Goal: Task Accomplishment & Management: Manage account settings

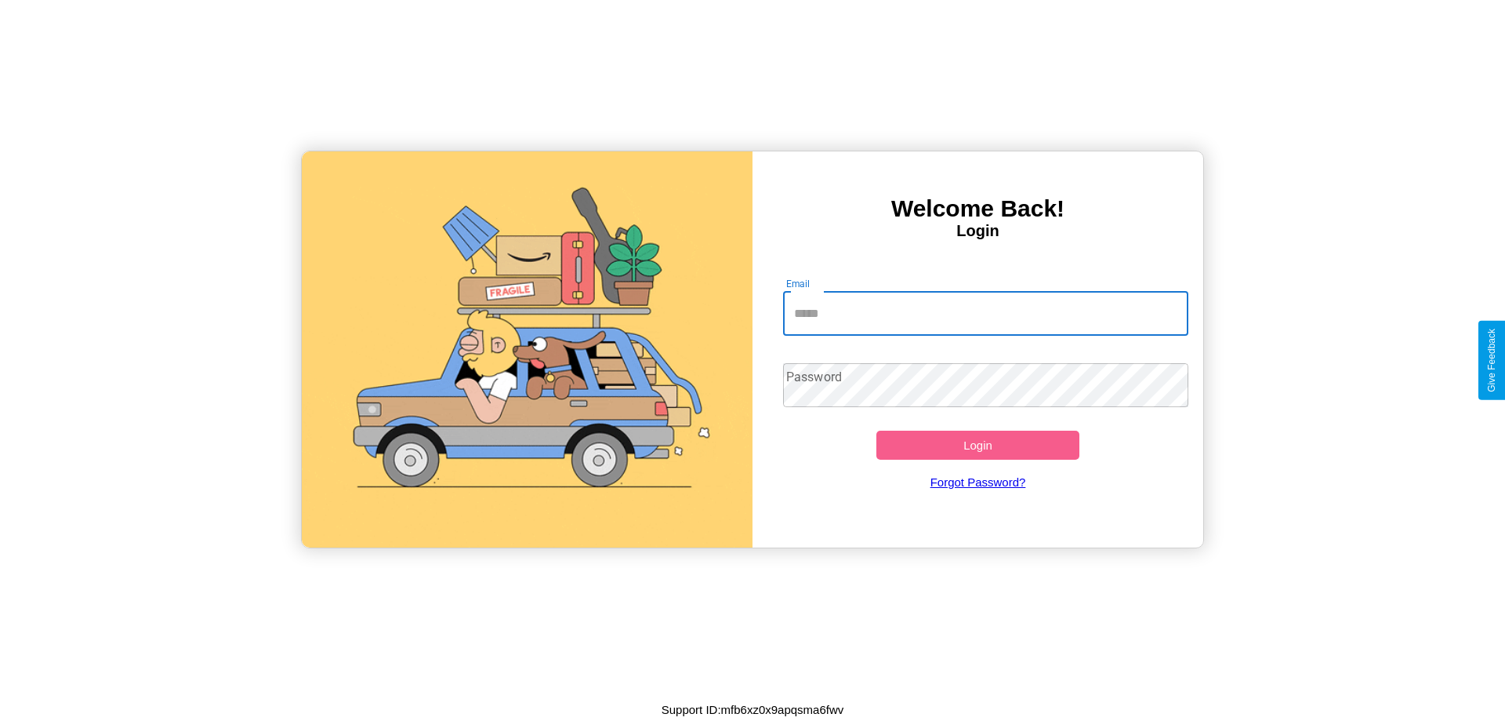
click at [986, 313] on input "Email" at bounding box center [986, 314] width 406 height 44
type input "**********"
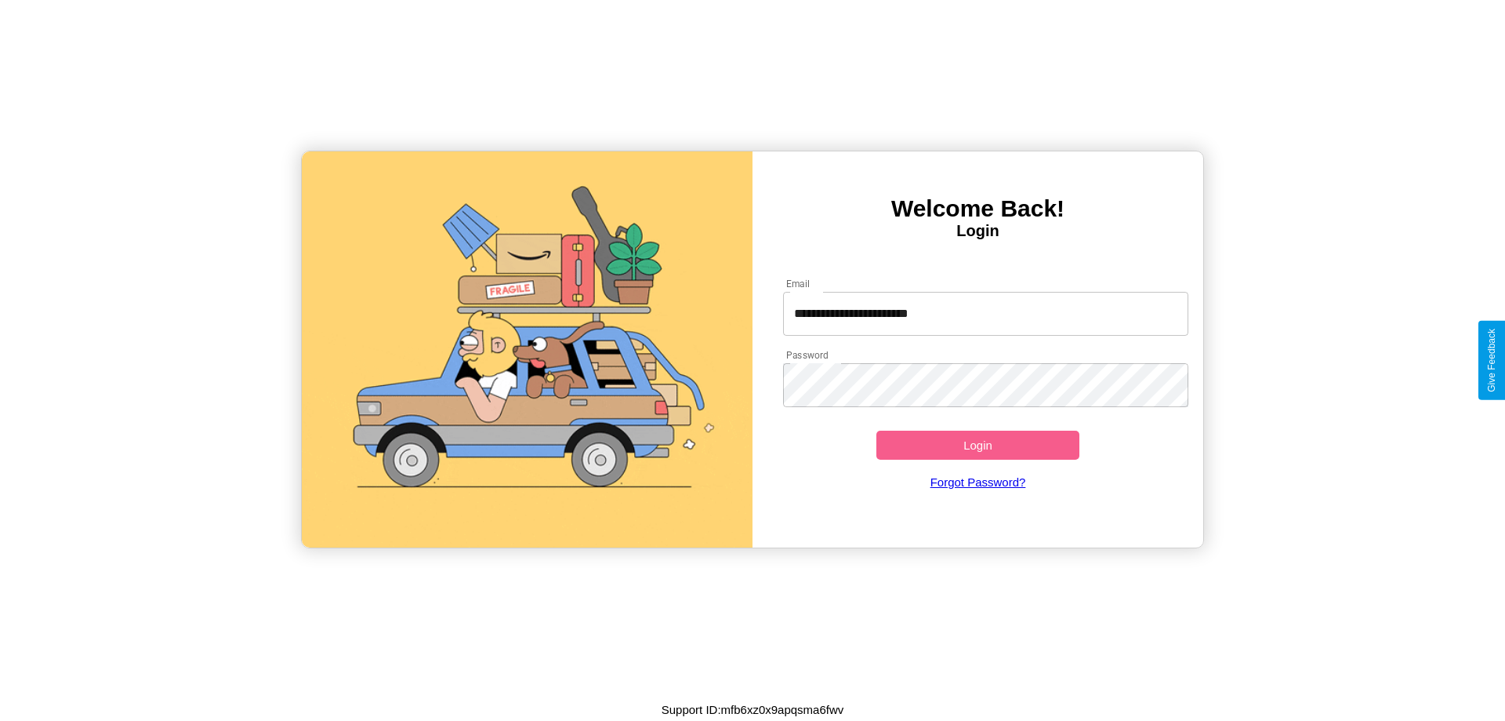
click at [978, 445] on button "Login" at bounding box center [978, 444] width 203 height 29
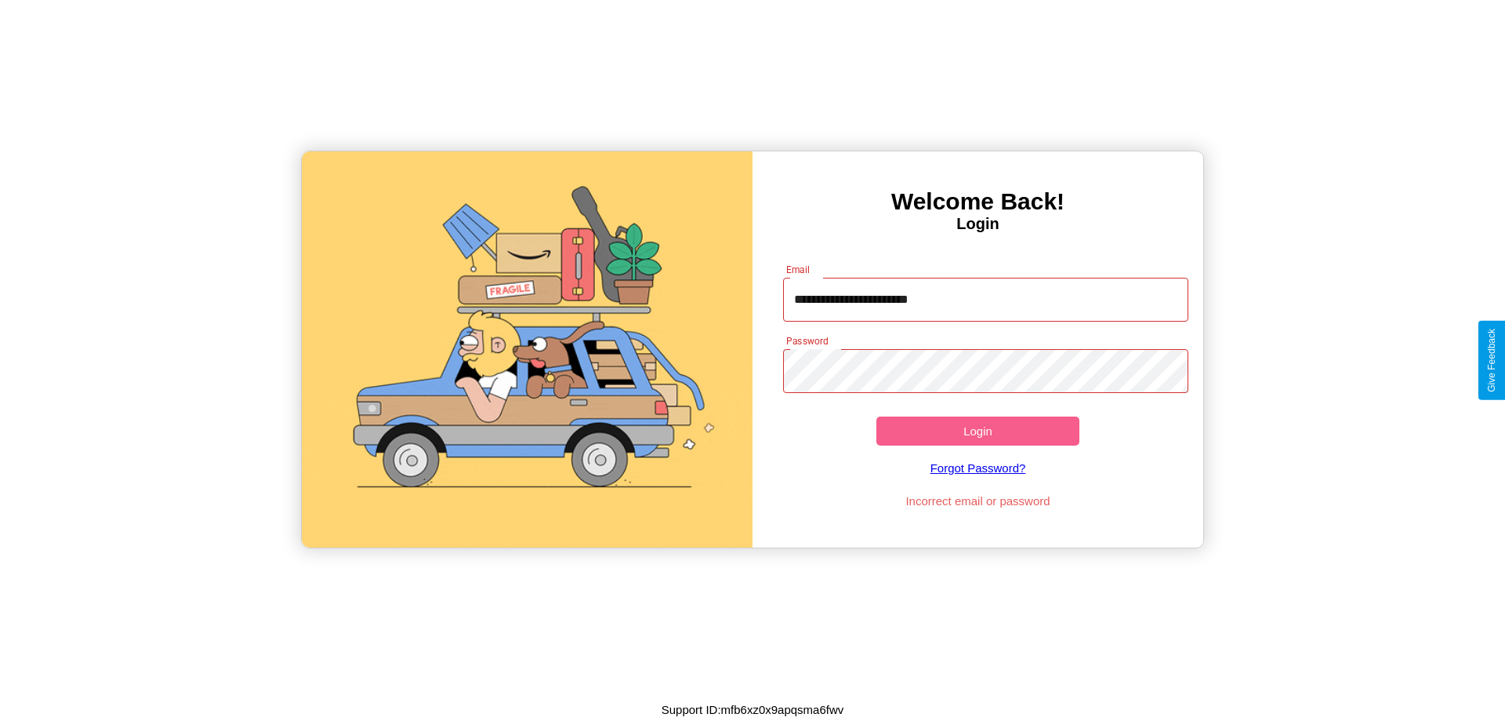
click at [978, 430] on button "Login" at bounding box center [978, 430] width 203 height 29
